Goal: Task Accomplishment & Management: Manage account settings

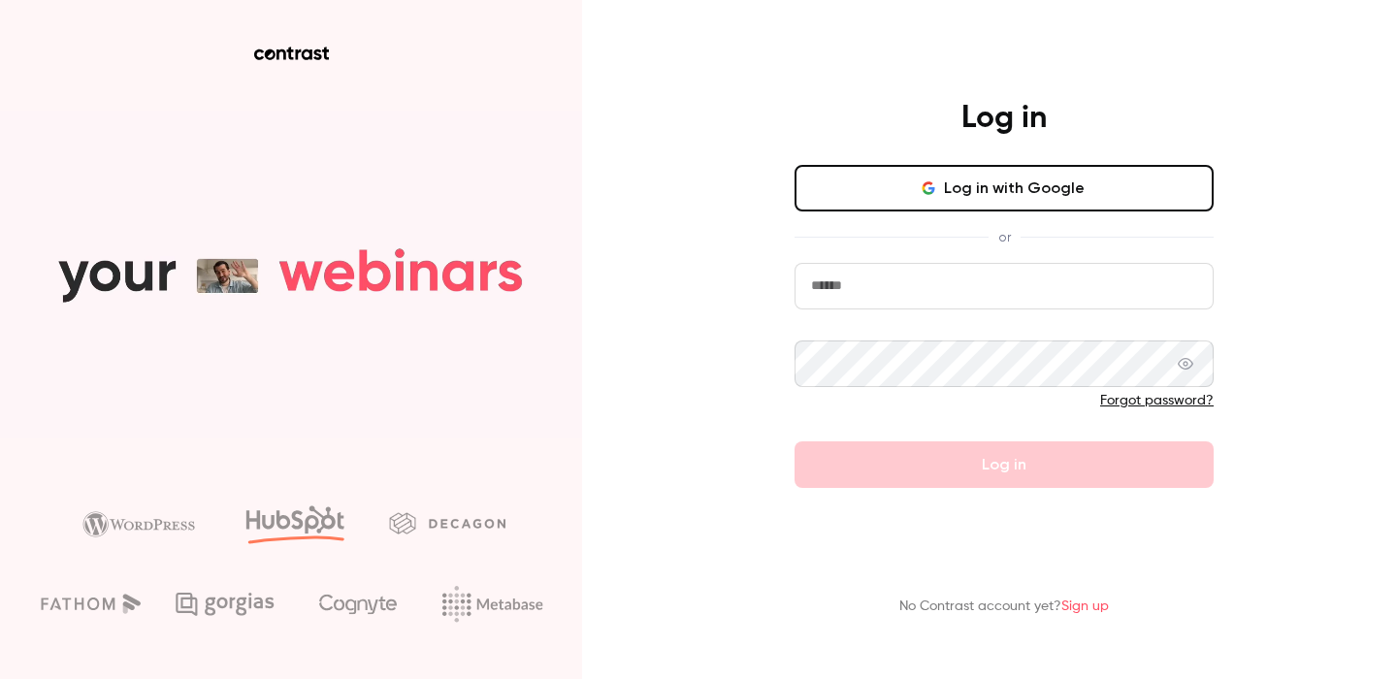
click at [1000, 192] on button "Log in with Google" at bounding box center [1004, 188] width 419 height 47
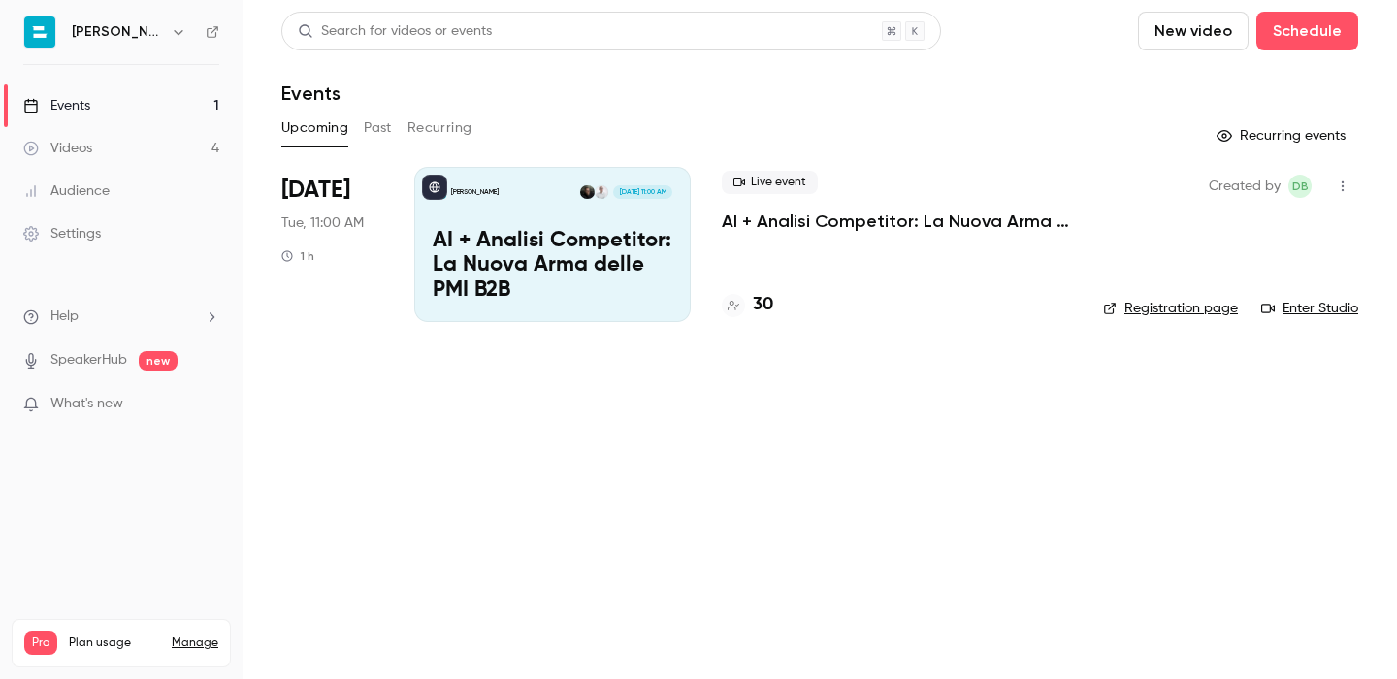
click at [639, 246] on p "AI + Analisi Competitor: La Nuova Arma delle PMI B2B" at bounding box center [553, 266] width 240 height 75
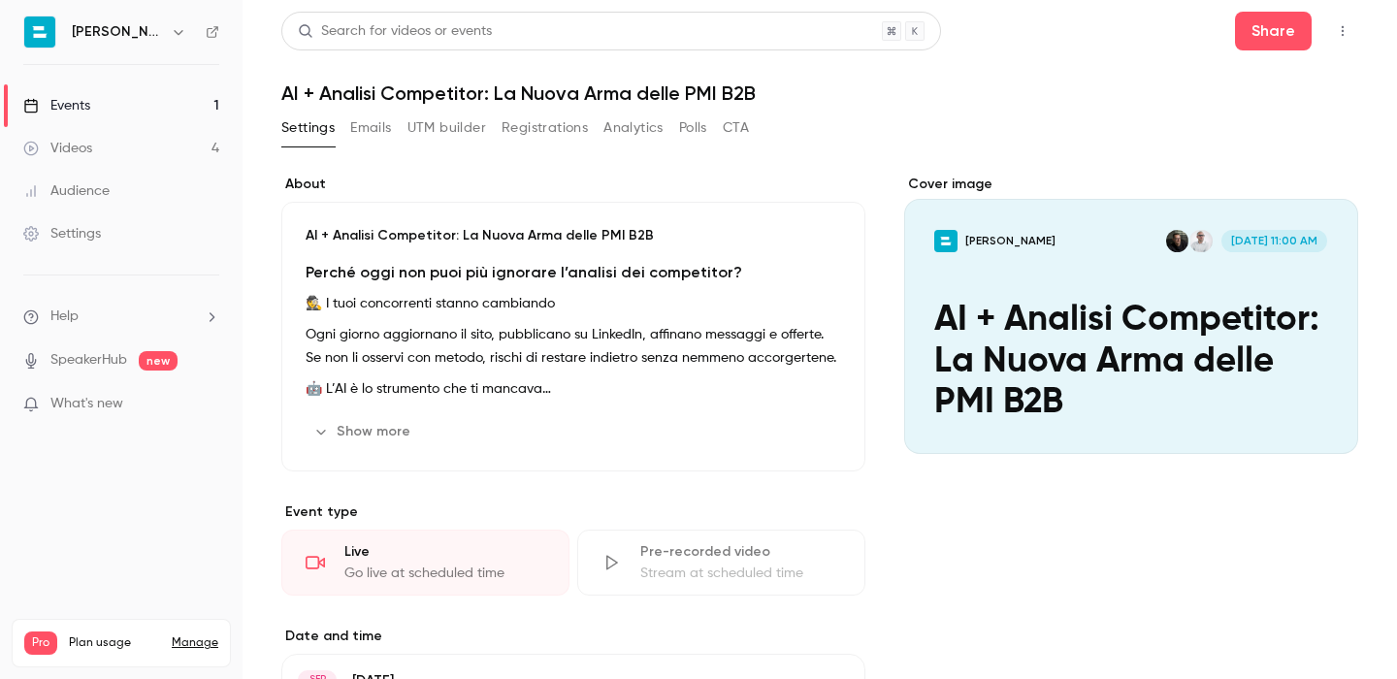
click at [186, 410] on p "What's new" at bounding box center [105, 404] width 165 height 20
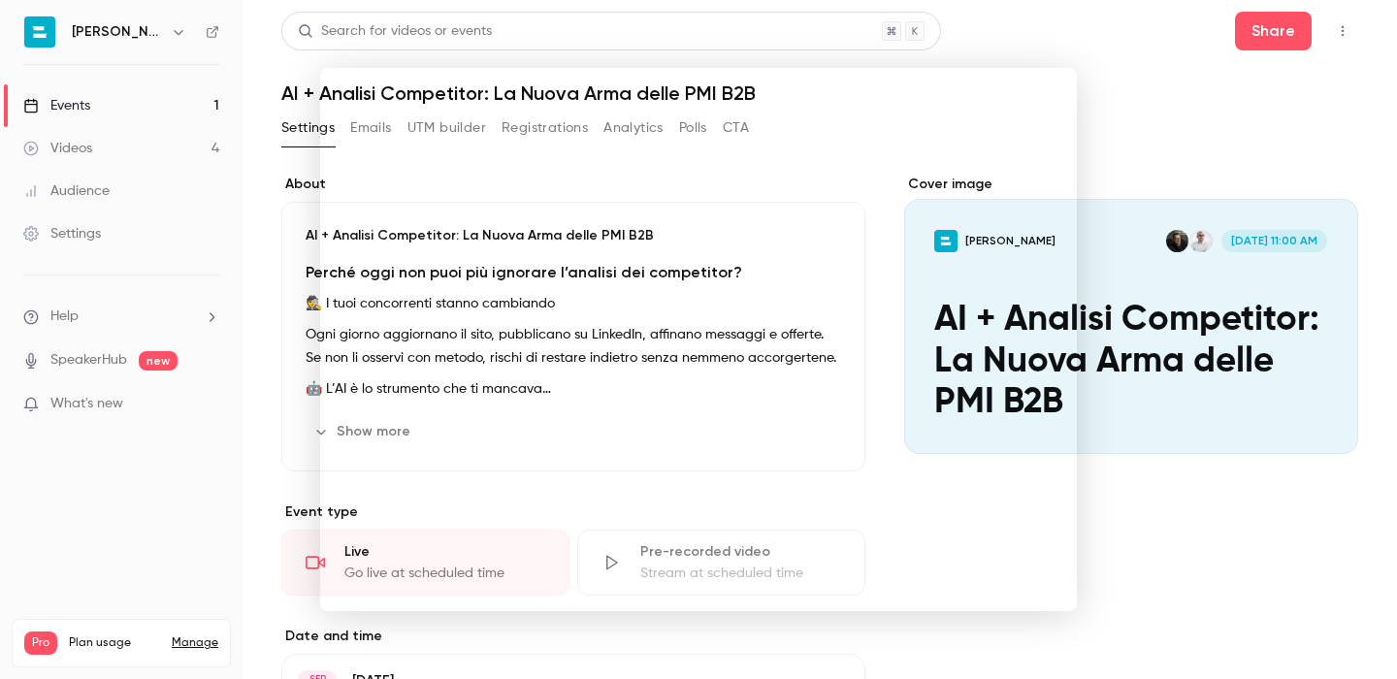
click at [206, 462] on div at bounding box center [698, 339] width 1397 height 679
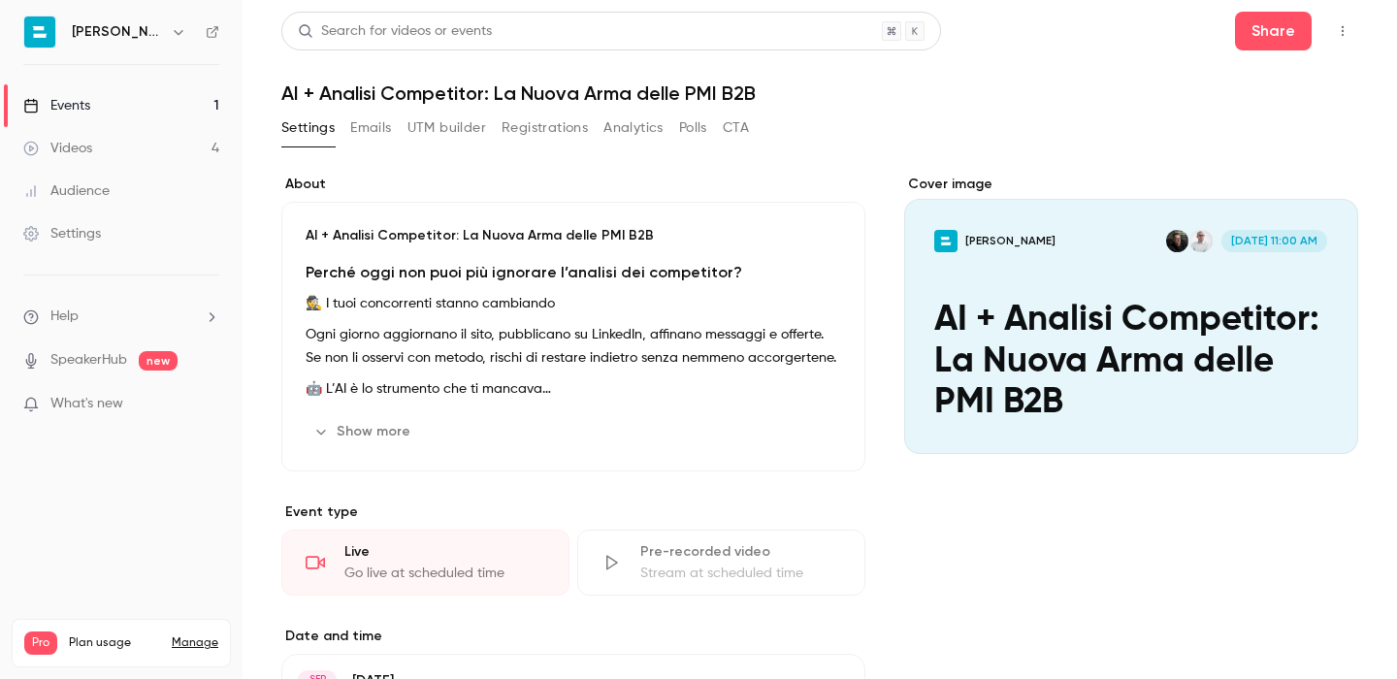
click at [382, 134] on button "Emails" at bounding box center [370, 128] width 41 height 31
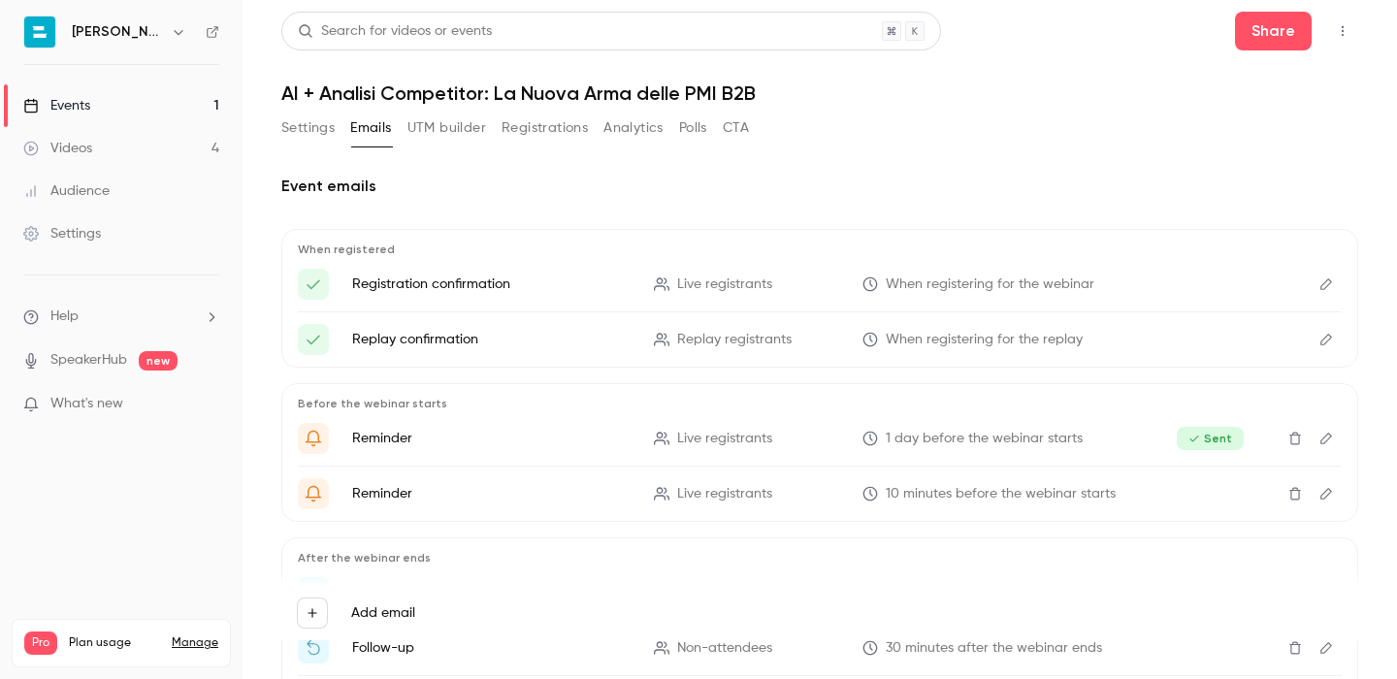
click at [1327, 488] on icon "Edit" at bounding box center [1327, 494] width 16 height 14
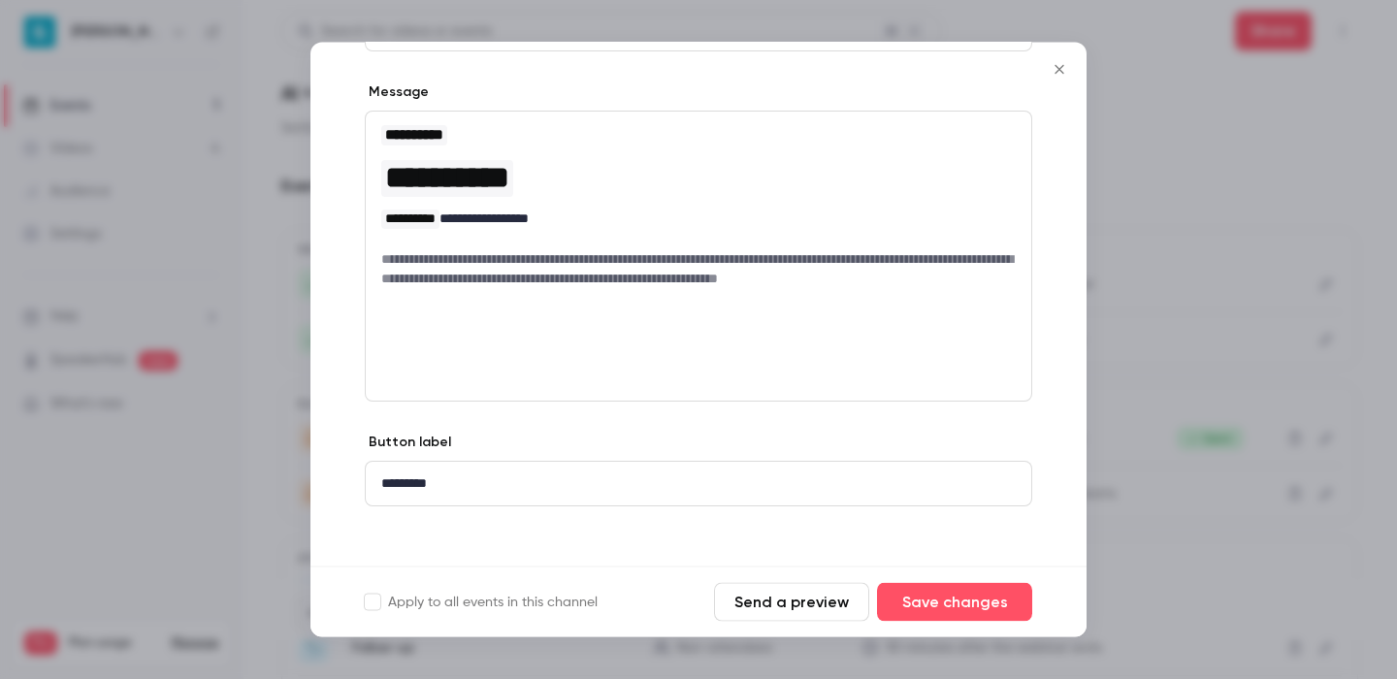
scroll to position [293, 0]
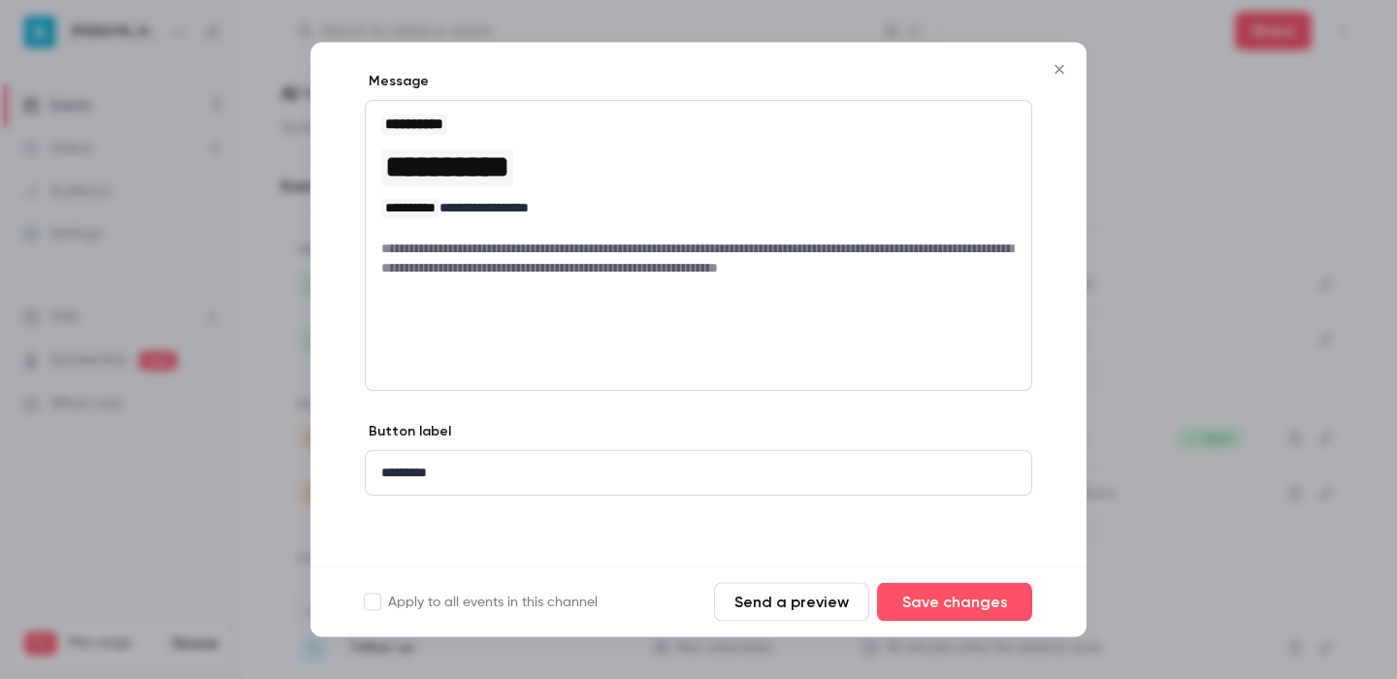
click at [1056, 72] on icon "Close" at bounding box center [1059, 70] width 23 height 16
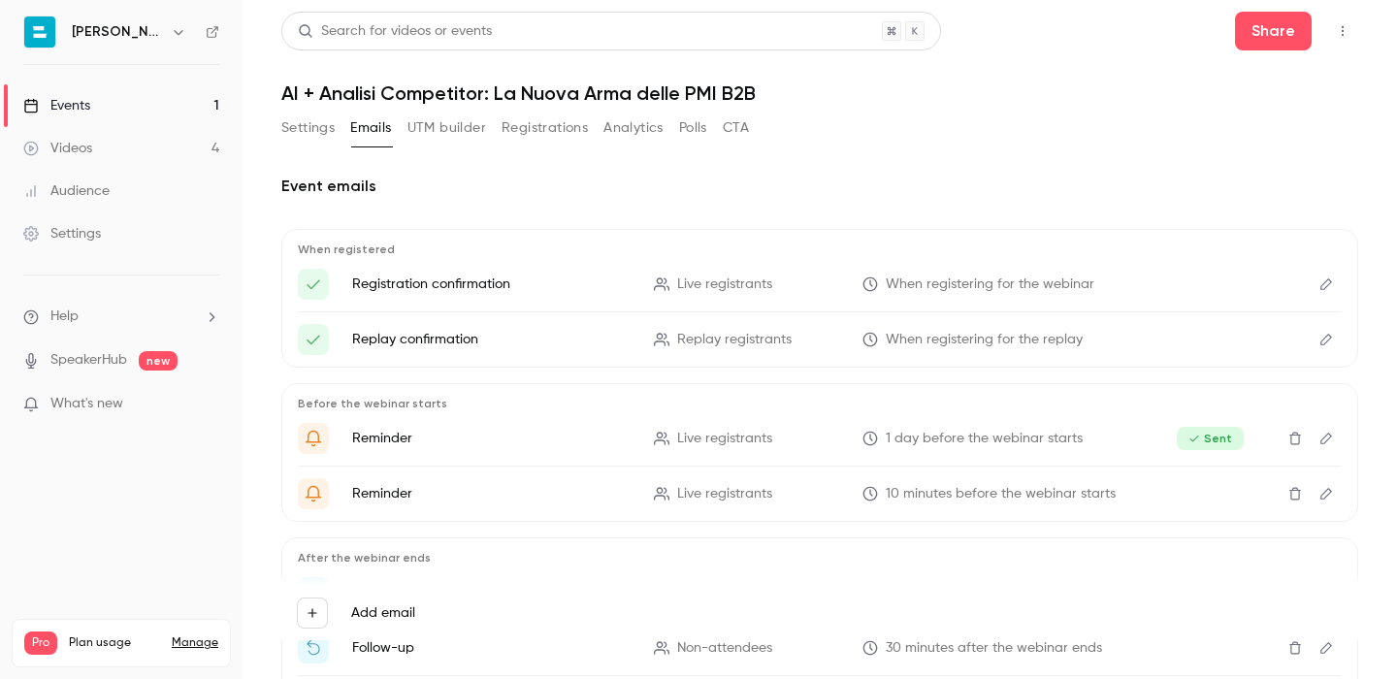
scroll to position [82, 0]
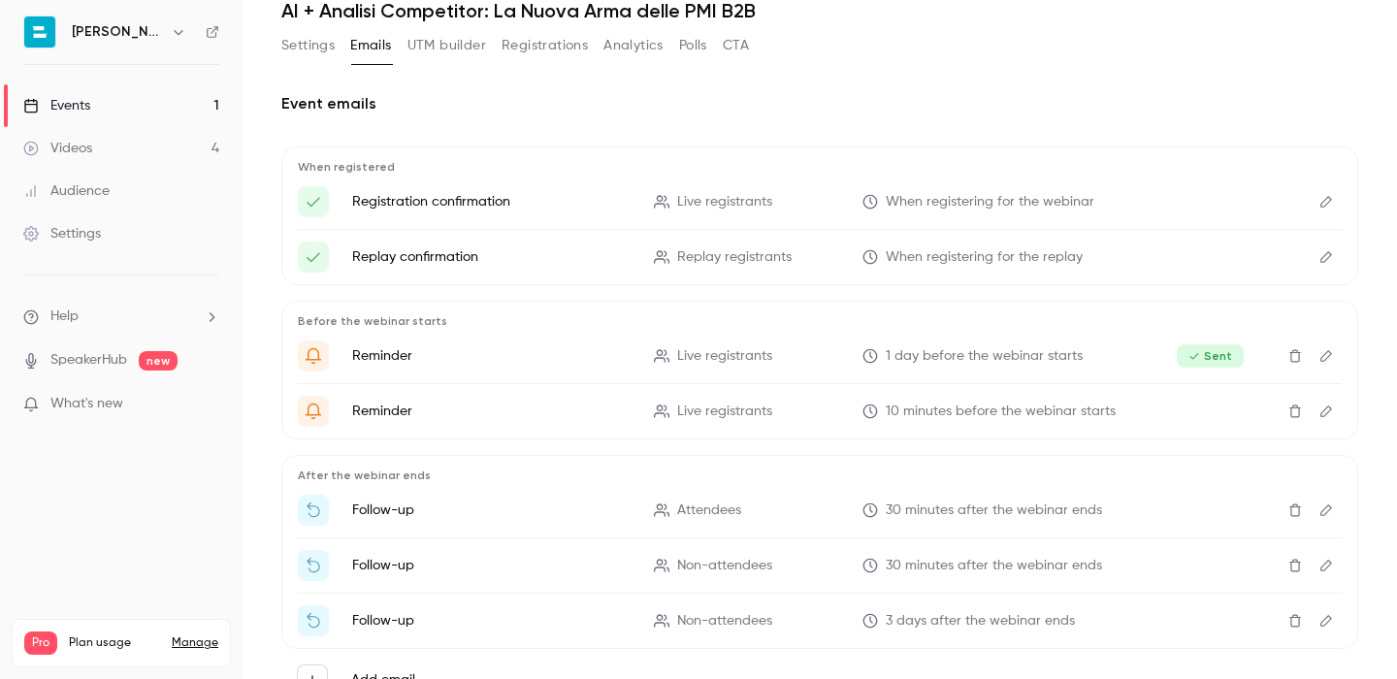
click at [1333, 511] on icon "Edit" at bounding box center [1327, 511] width 16 height 14
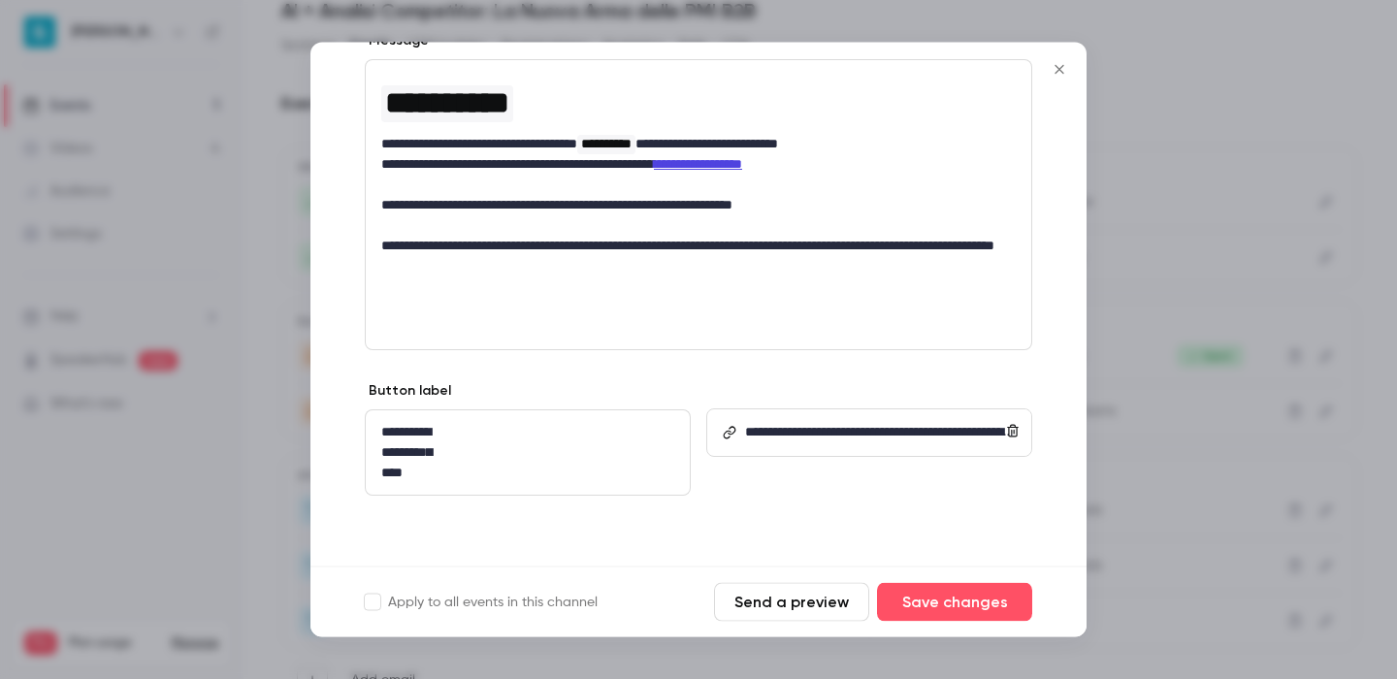
scroll to position [364, 0]
click at [760, 423] on p "**********" at bounding box center [880, 433] width 270 height 20
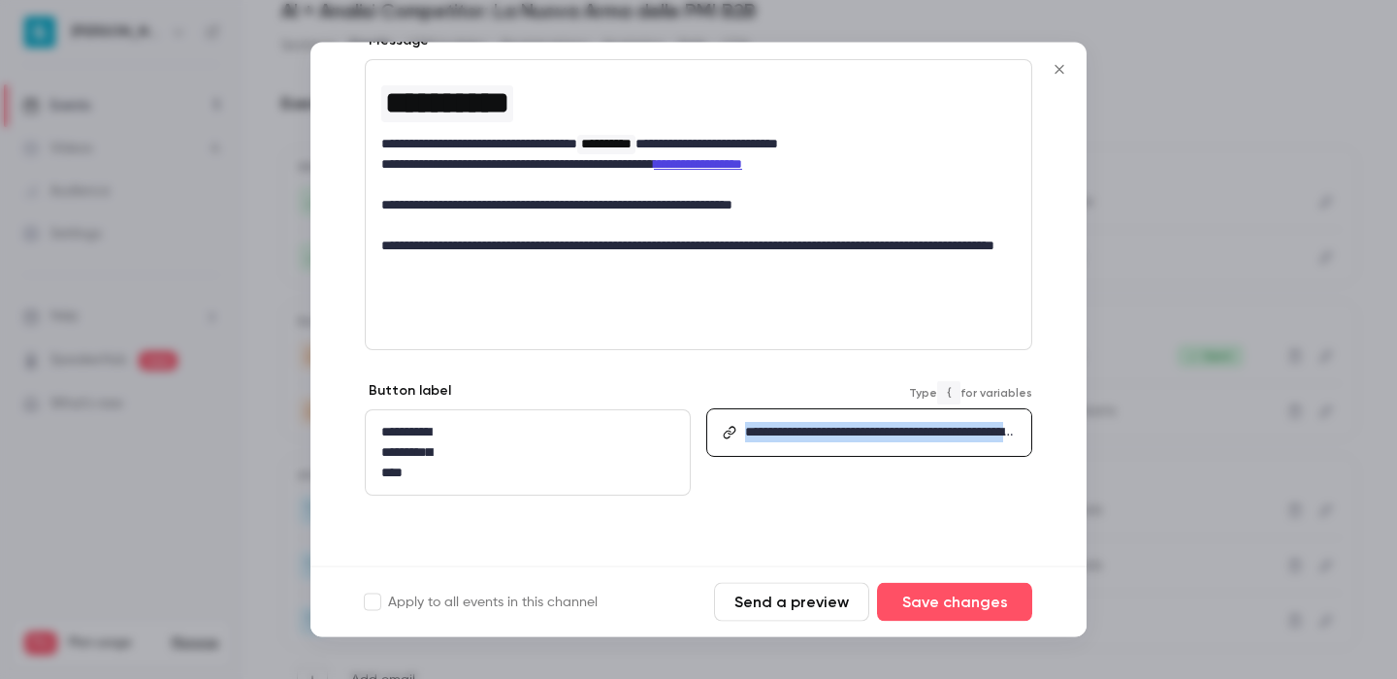
click at [760, 423] on p "**********" at bounding box center [880, 433] width 270 height 20
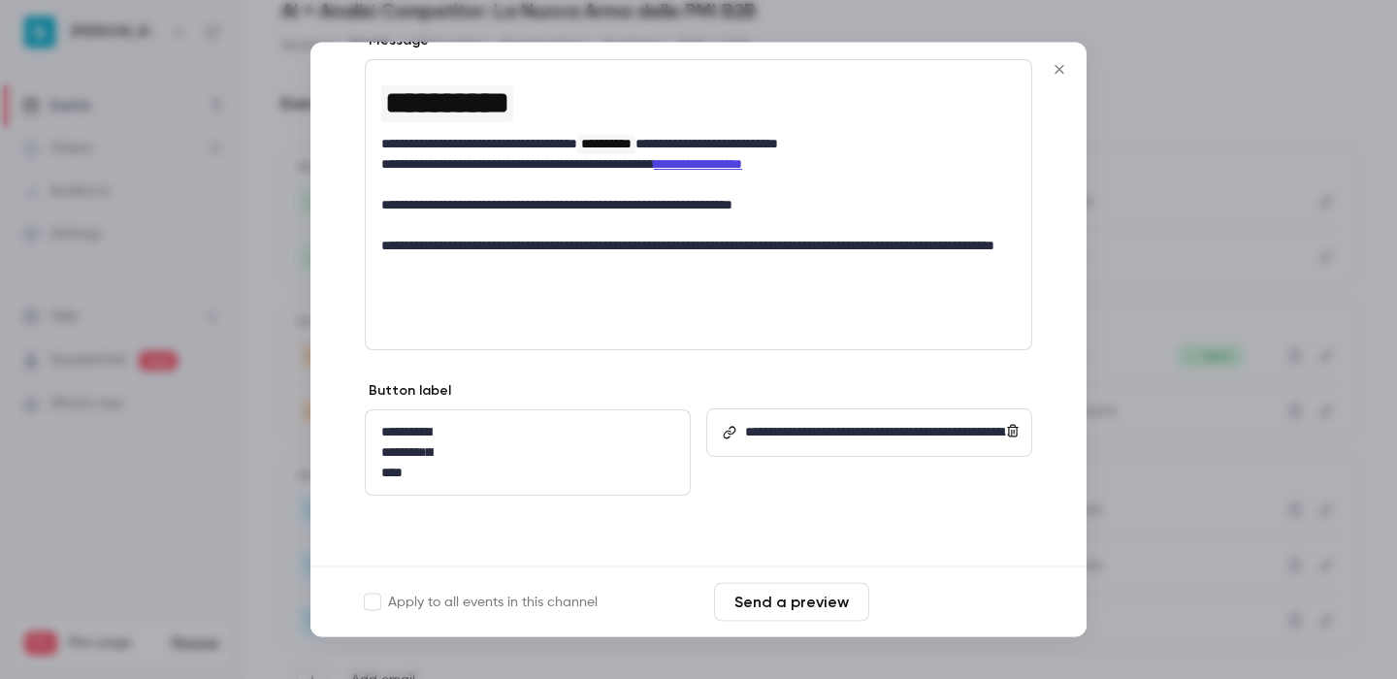
click at [993, 604] on button "Save changes" at bounding box center [954, 602] width 155 height 39
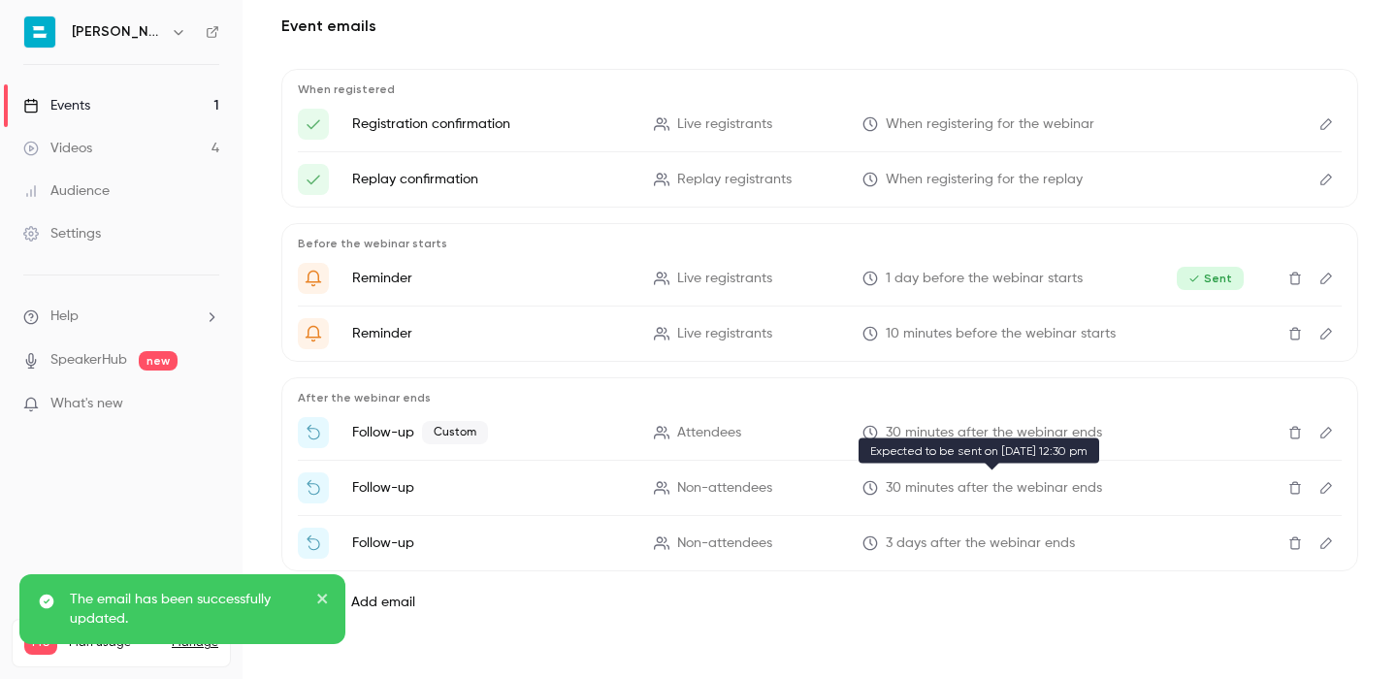
scroll to position [165, 0]
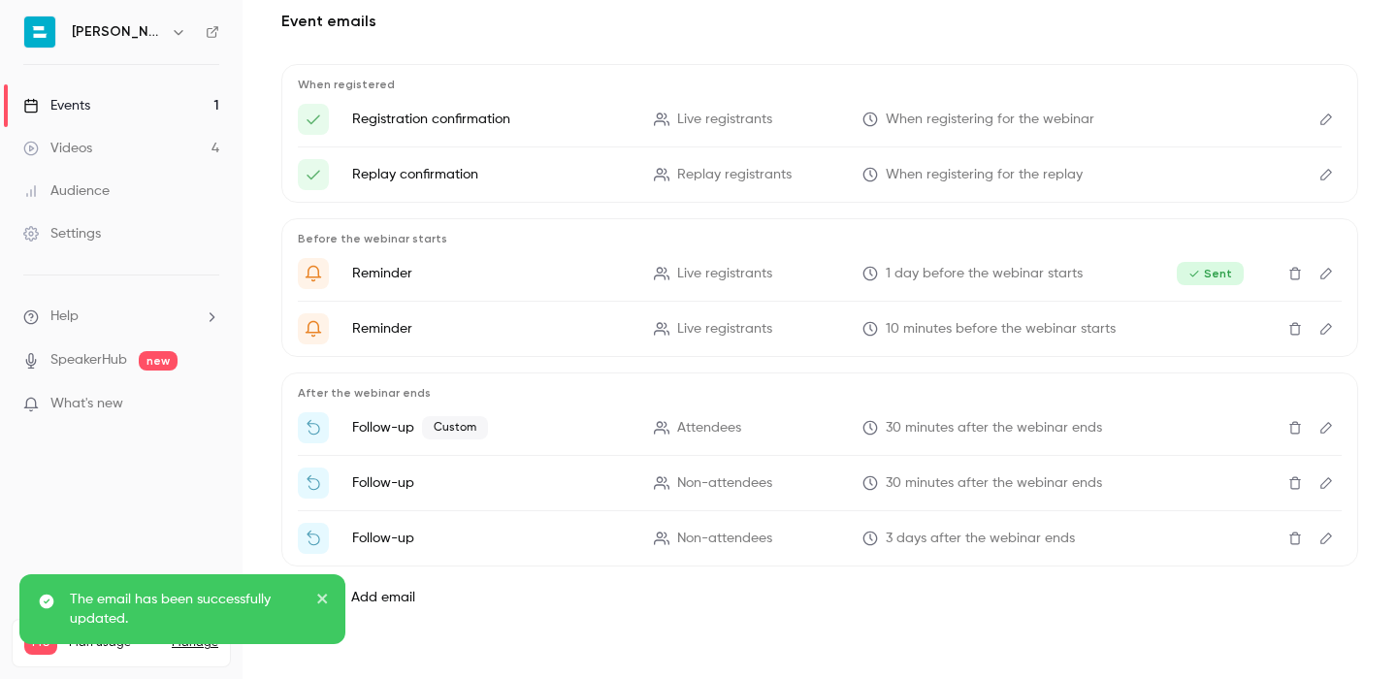
click at [1324, 493] on button "Edit" at bounding box center [1326, 483] width 31 height 31
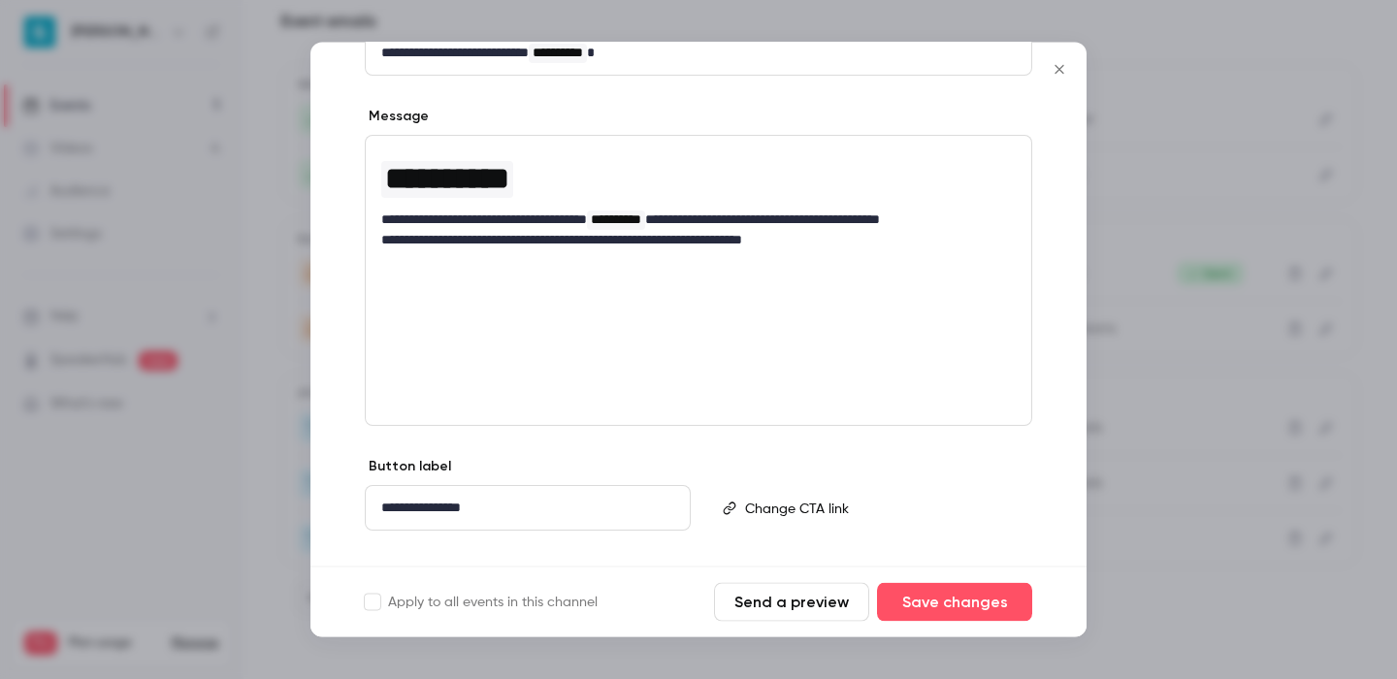
scroll to position [293, 0]
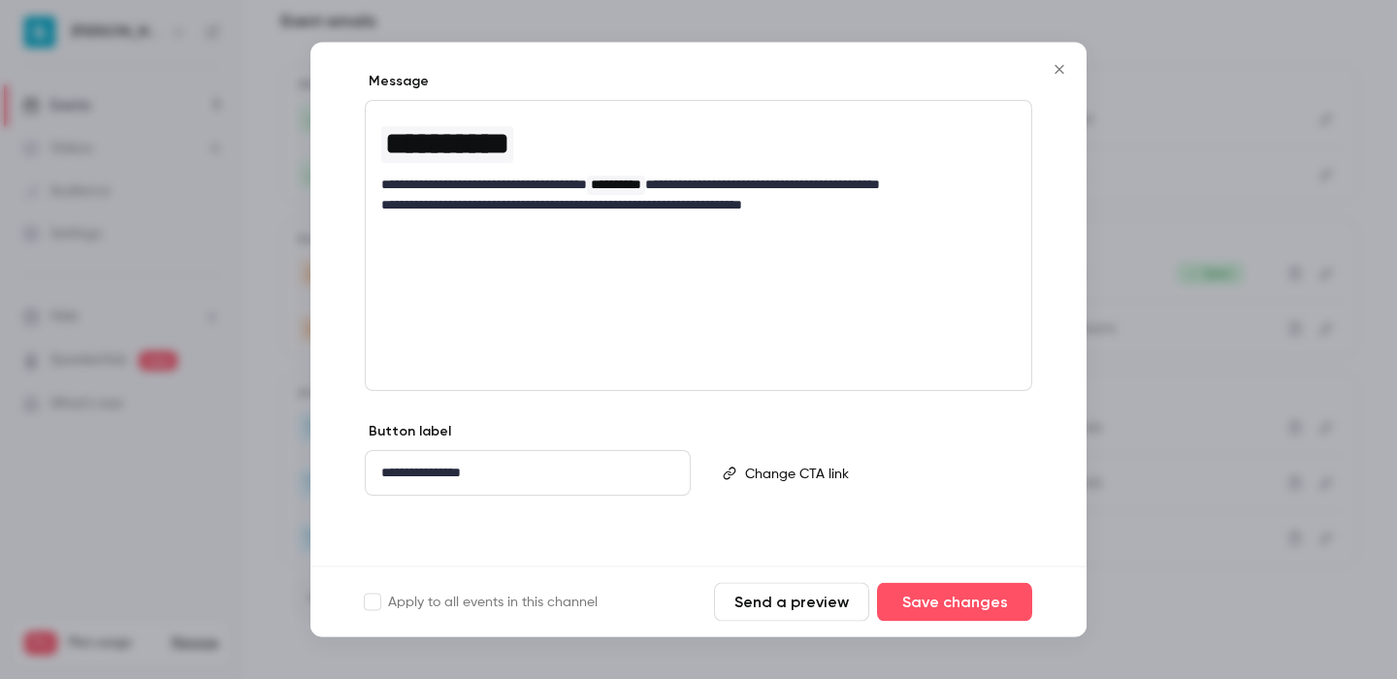
click at [1154, 511] on div at bounding box center [698, 339] width 1397 height 679
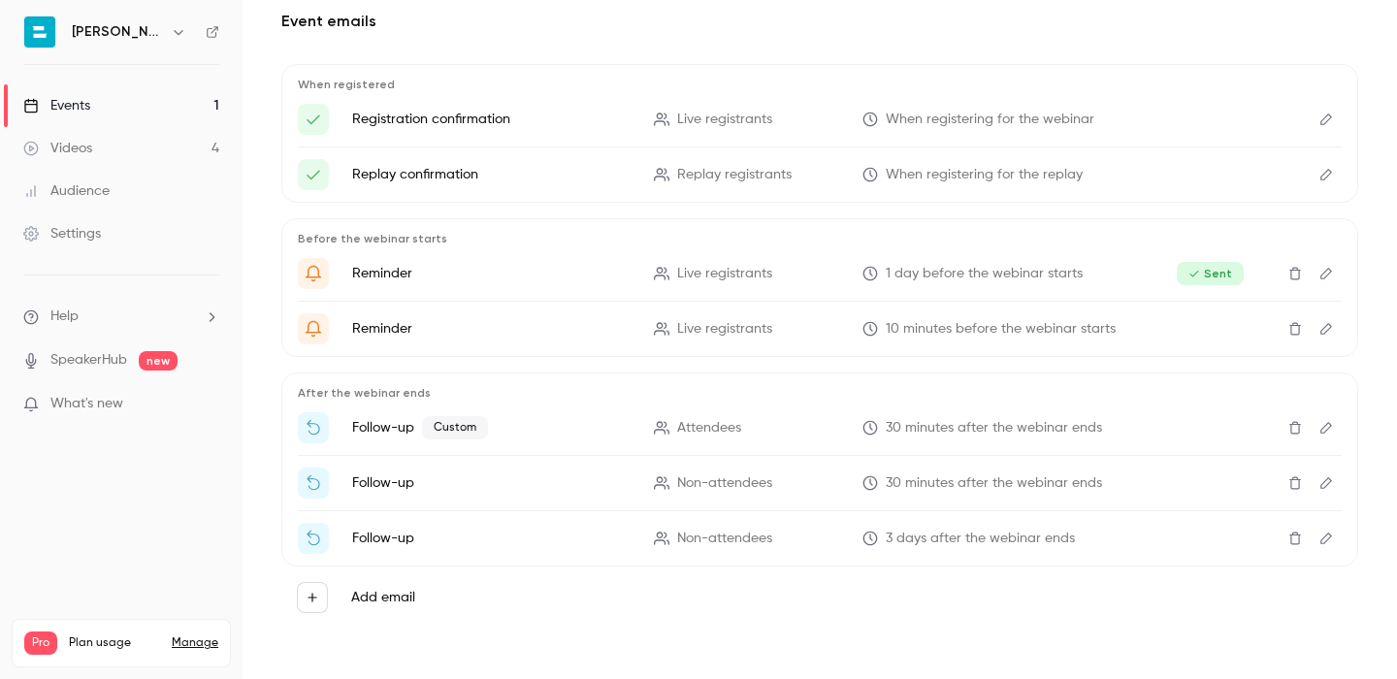
click at [1333, 539] on icon "Edit" at bounding box center [1327, 539] width 16 height 14
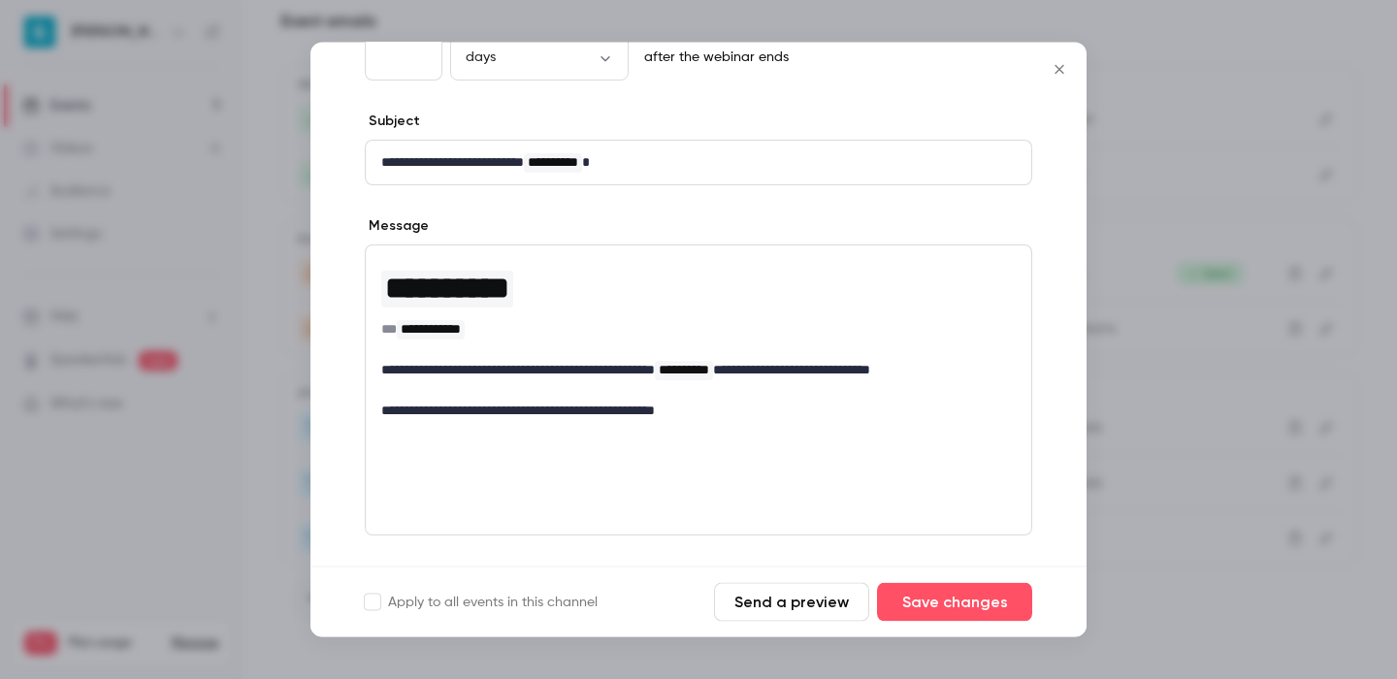
scroll to position [153, 0]
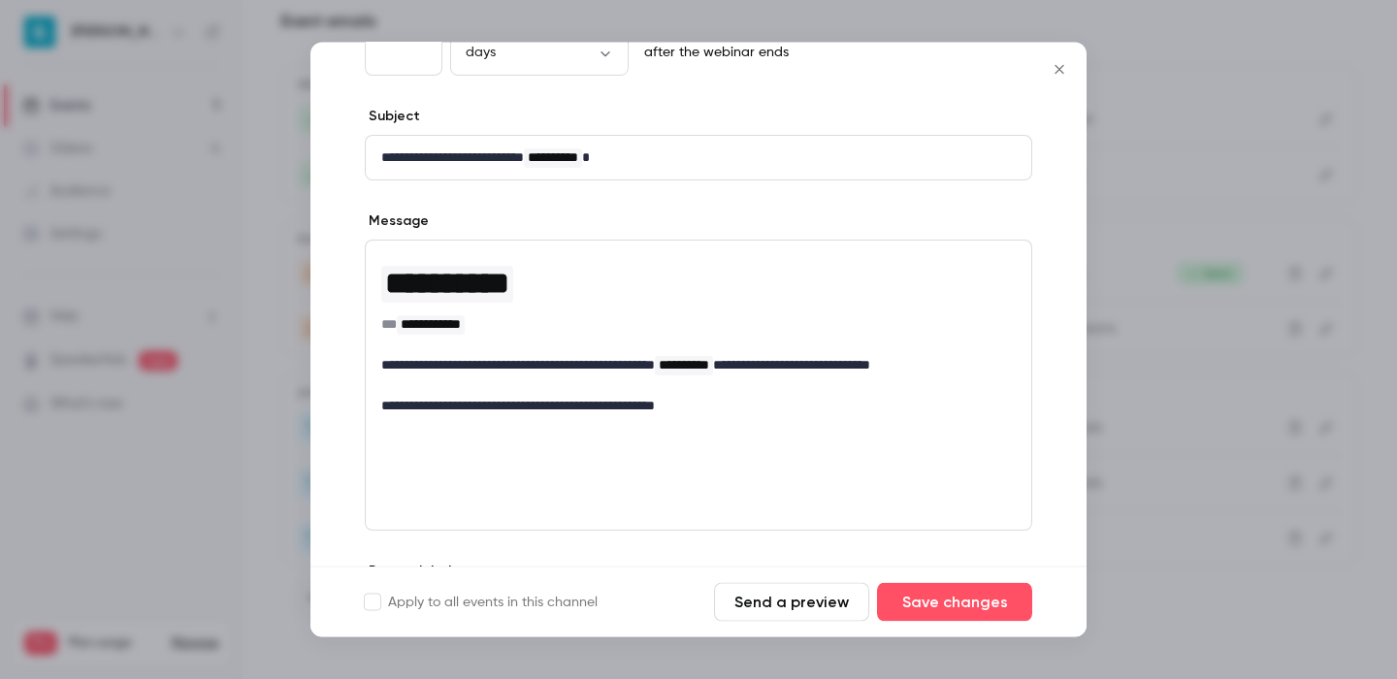
click at [1057, 69] on icon "Close" at bounding box center [1059, 70] width 23 height 16
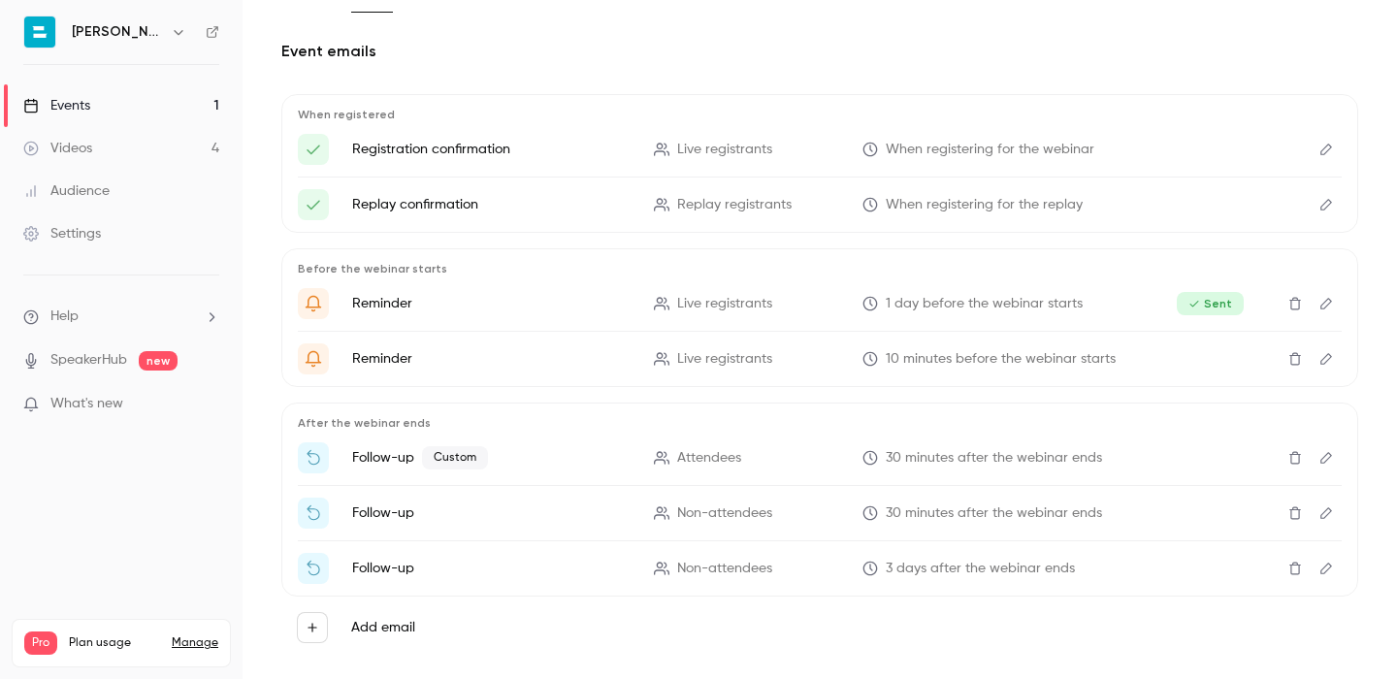
scroll to position [0, 0]
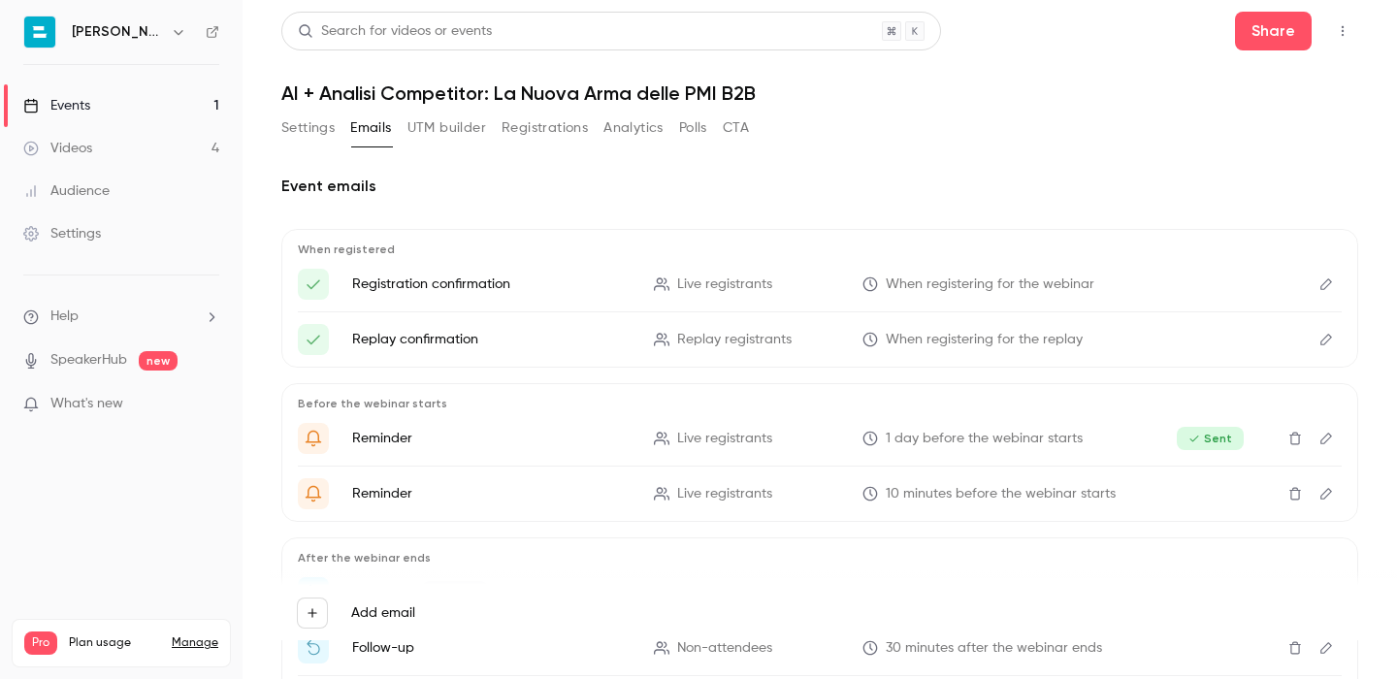
click at [123, 365] on link "SpeakerHub" at bounding box center [88, 360] width 77 height 20
click at [1342, 35] on icon "button" at bounding box center [1343, 31] width 2 height 11
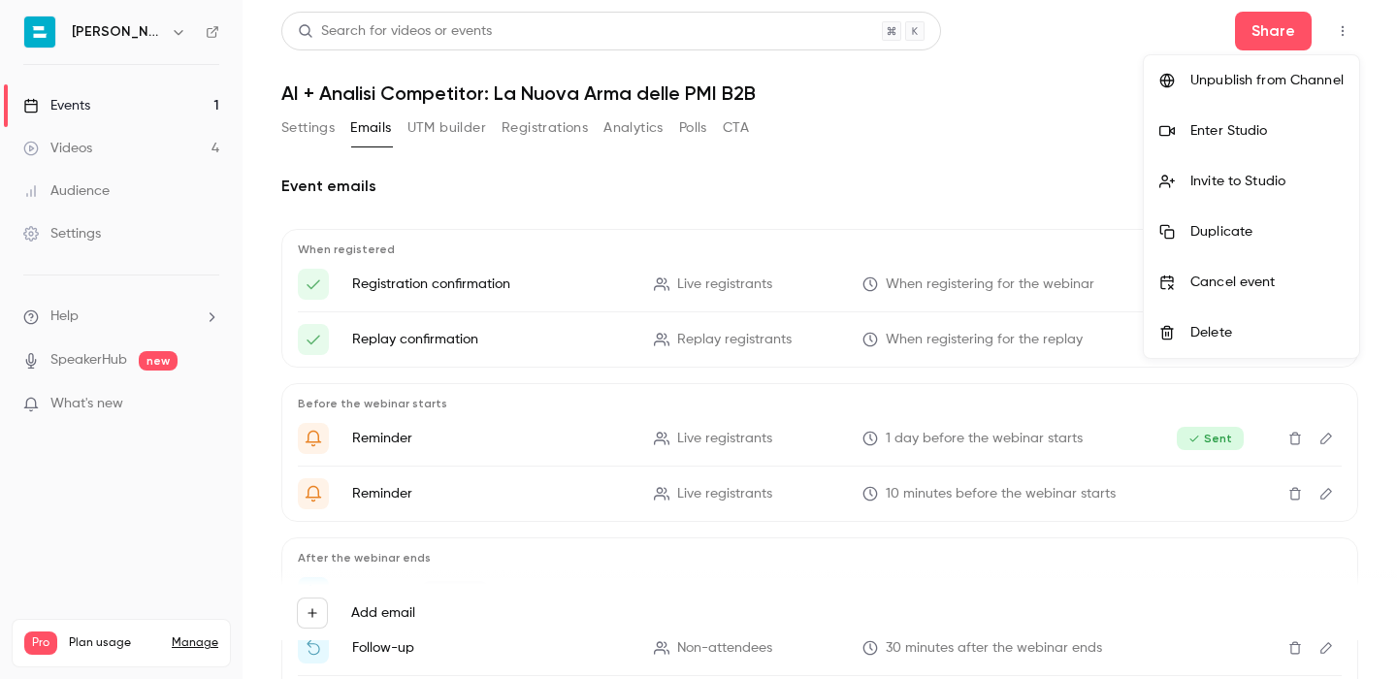
click at [1308, 131] on div "Enter Studio" at bounding box center [1267, 130] width 153 height 19
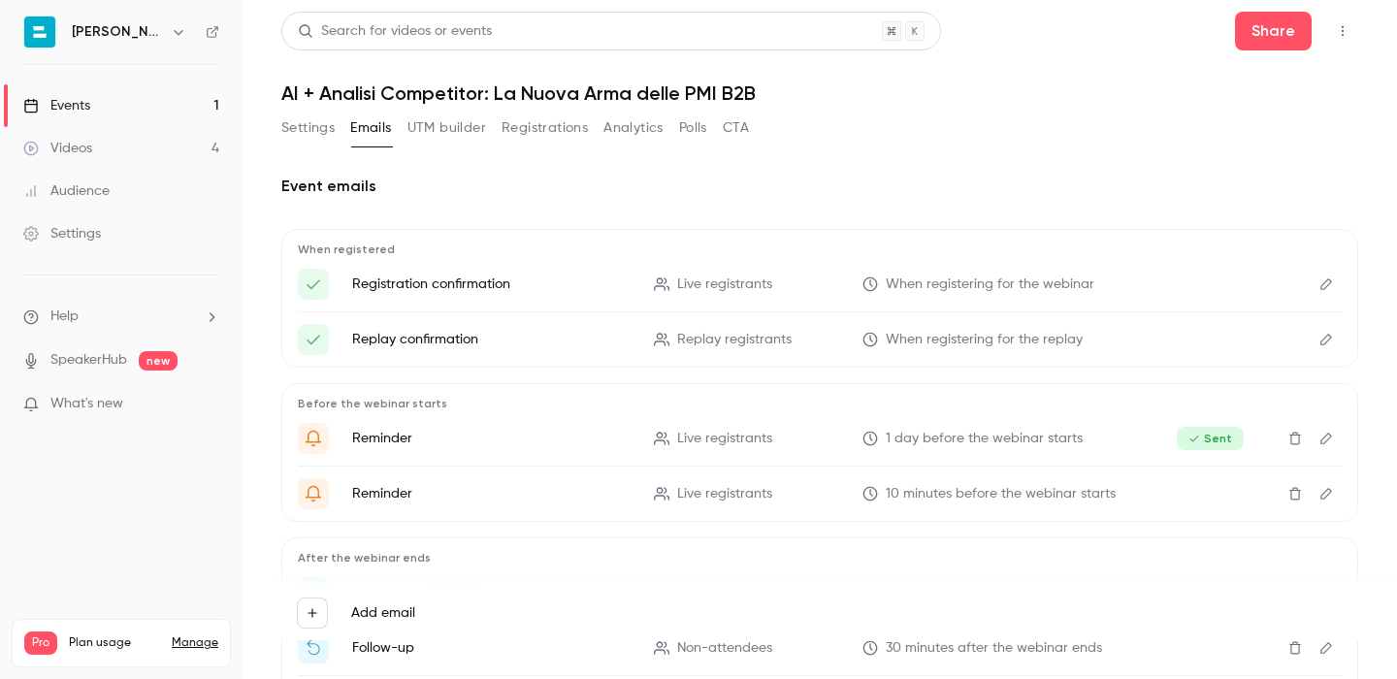
click at [543, 135] on button "Registrations" at bounding box center [545, 128] width 86 height 31
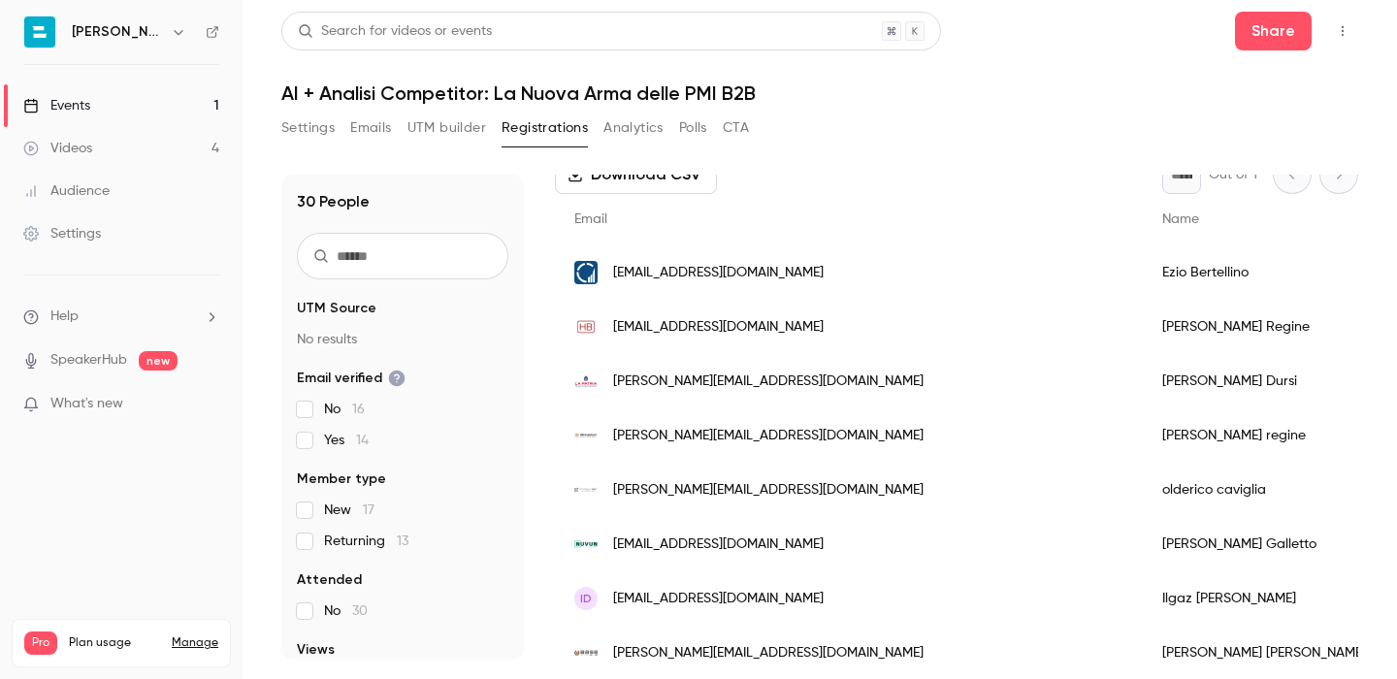
scroll to position [117, 0]
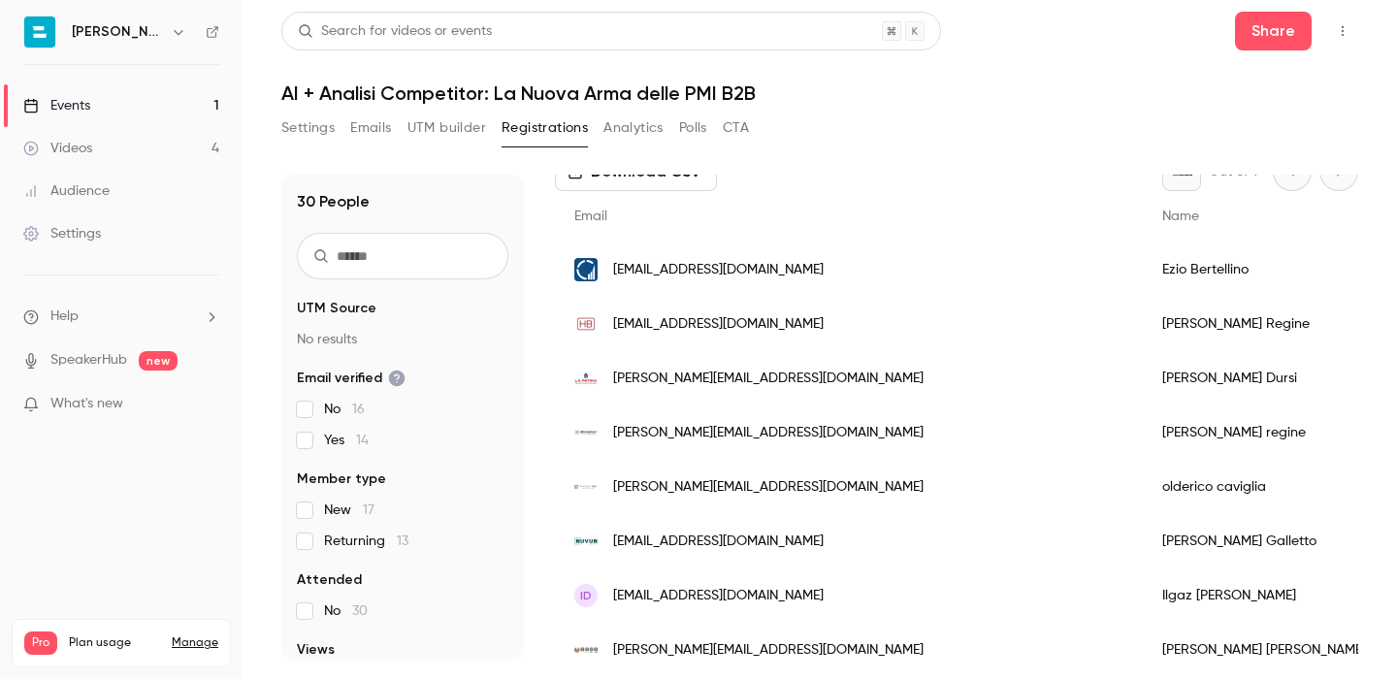
click at [1344, 40] on button "button" at bounding box center [1343, 31] width 31 height 31
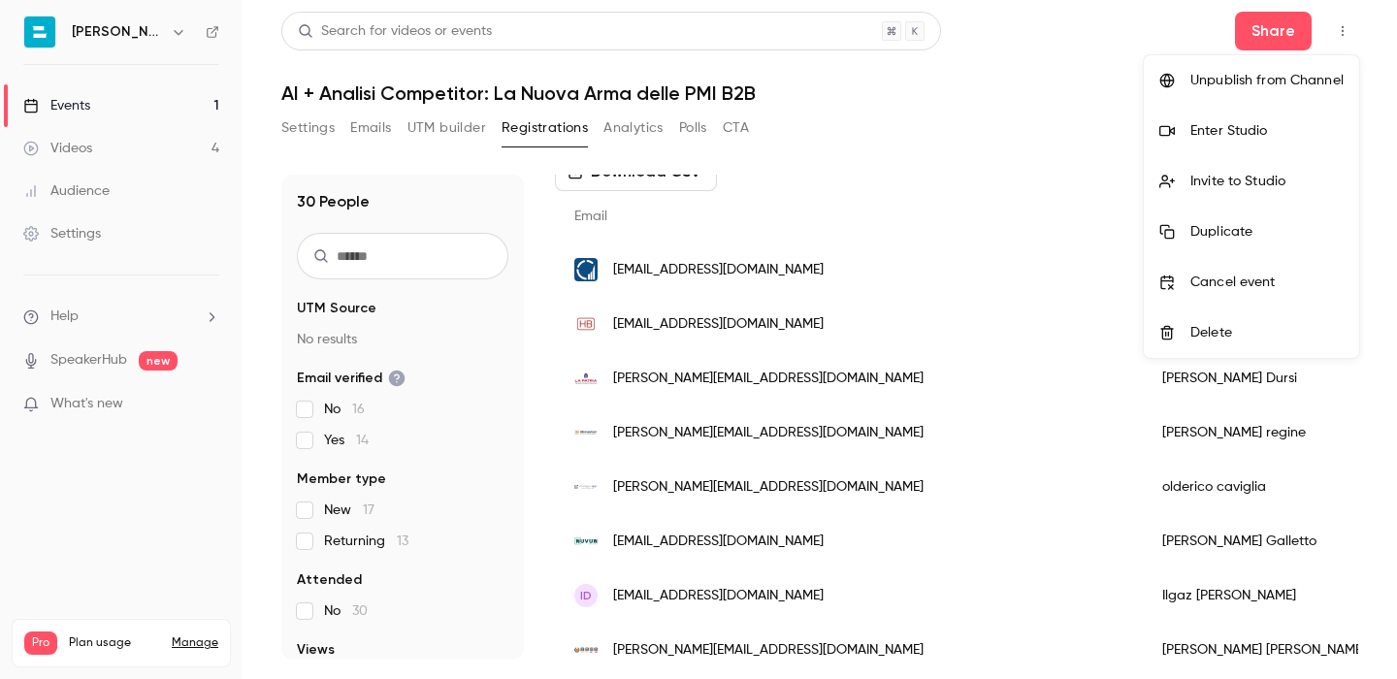
click at [1295, 123] on div "Enter Studio" at bounding box center [1267, 130] width 153 height 19
